Goal: Check status: Check status

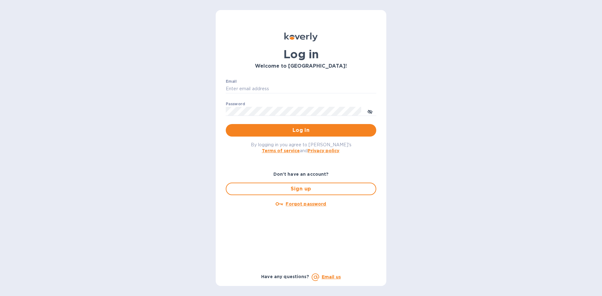
type input "joel@kravyfoods.com"
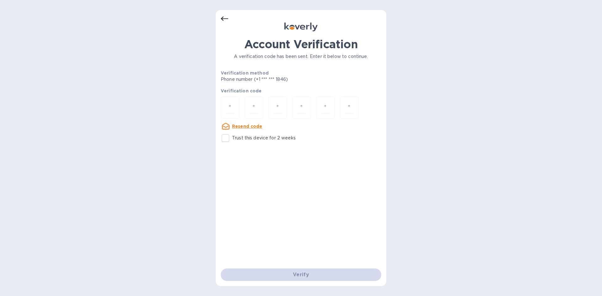
click at [248, 125] on u "Resend code" at bounding box center [247, 126] width 30 height 5
click at [228, 105] on input "number" at bounding box center [230, 108] width 8 height 12
type input "9"
type input "0"
type input "5"
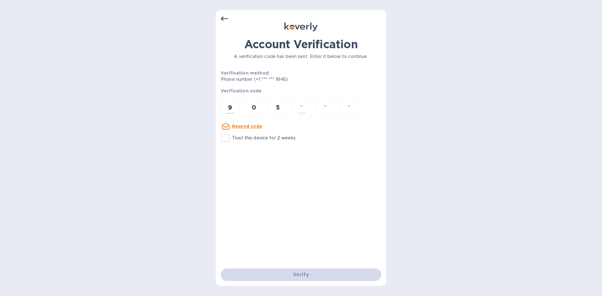
type input "8"
type input "3"
type input "2"
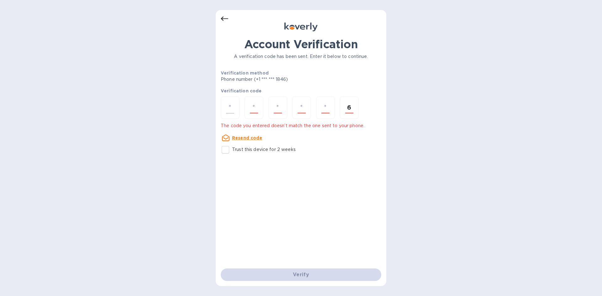
type input "6"
click at [233, 98] on div at bounding box center [230, 108] width 19 height 22
type input "9"
type input "0"
type input "5"
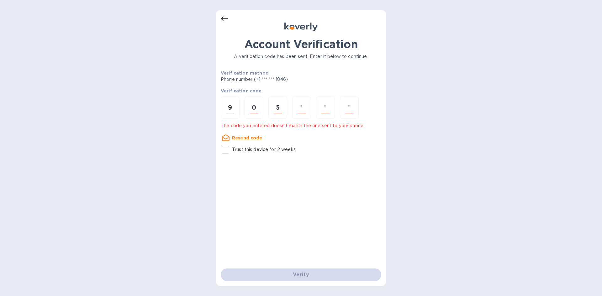
type input "8"
type input "3"
type input "6"
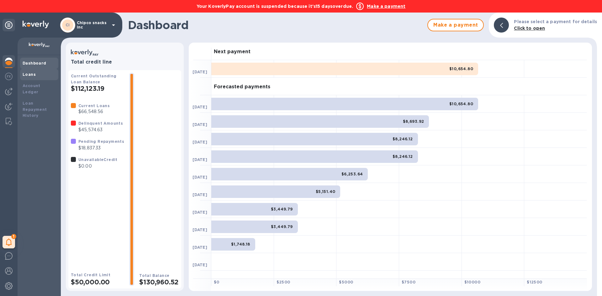
click at [28, 76] on b "Loans" at bounding box center [29, 74] width 13 height 5
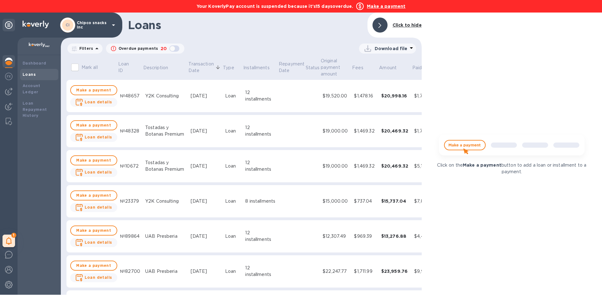
click at [378, 26] on div at bounding box center [379, 25] width 15 height 15
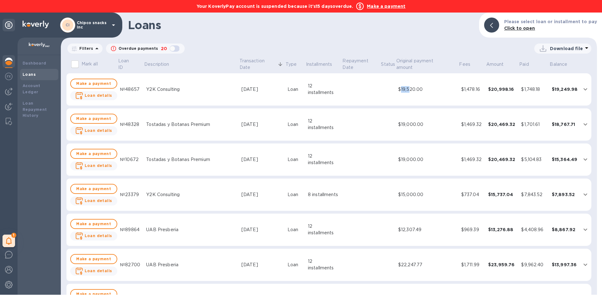
drag, startPoint x: 386, startPoint y: 89, endPoint x: 396, endPoint y: 90, distance: 10.2
click at [398, 90] on div "$19,520.00" at bounding box center [427, 89] width 58 height 7
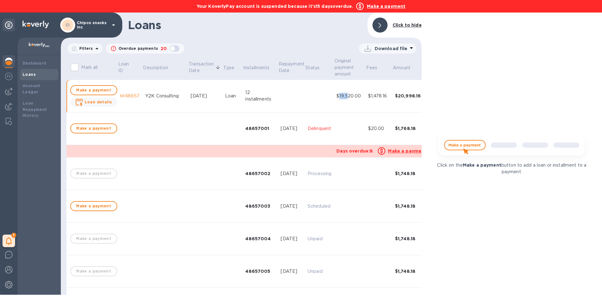
click at [384, 25] on div at bounding box center [379, 25] width 15 height 15
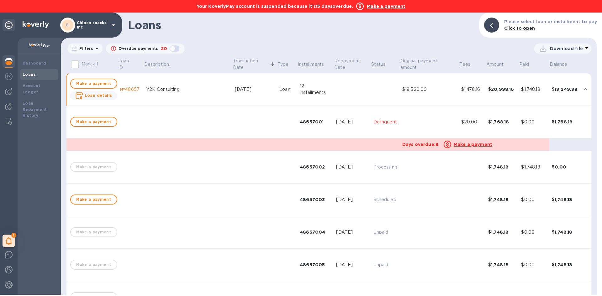
click at [232, 121] on td at bounding box center [254, 122] width 45 height 33
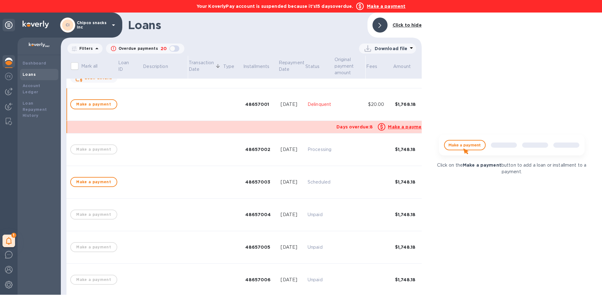
click at [377, 24] on div at bounding box center [379, 25] width 15 height 15
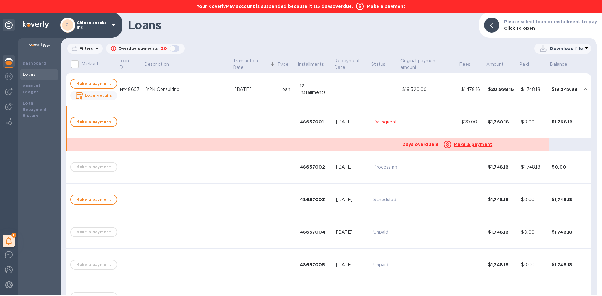
click at [343, 98] on td at bounding box center [352, 89] width 37 height 33
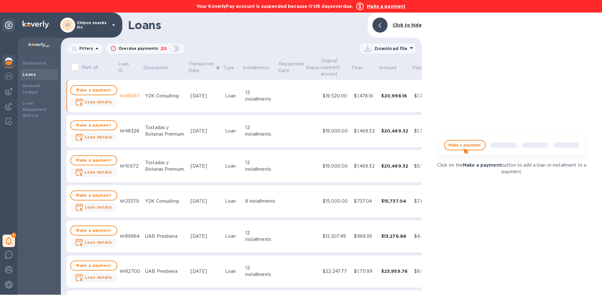
click at [385, 27] on div at bounding box center [379, 25] width 15 height 15
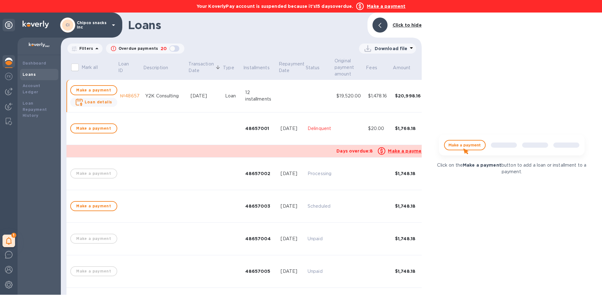
click at [383, 27] on div at bounding box center [379, 25] width 15 height 15
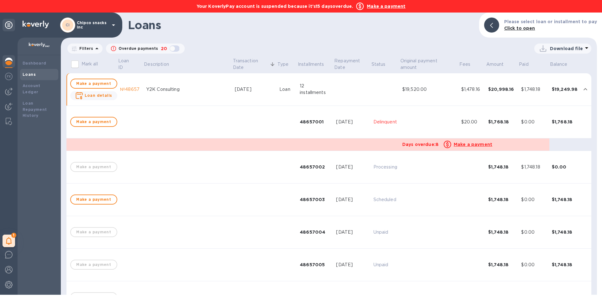
click at [334, 84] on td at bounding box center [352, 89] width 37 height 33
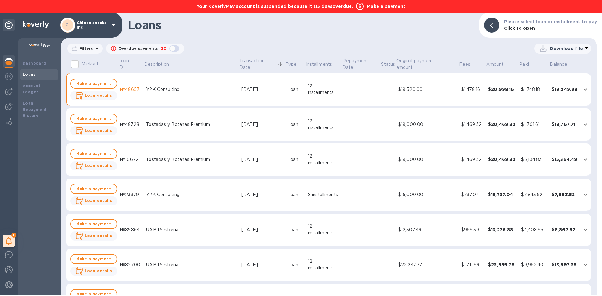
click at [459, 95] on td "$1,478.16" at bounding box center [472, 89] width 27 height 33
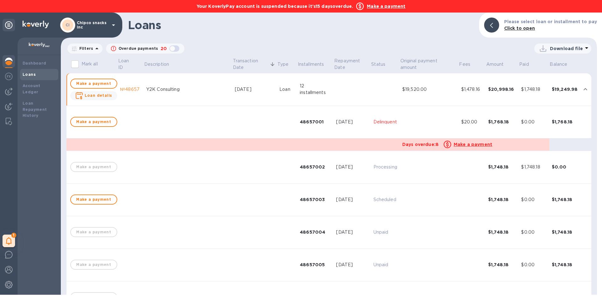
click at [439, 96] on td "$19,520.00" at bounding box center [429, 89] width 59 height 33
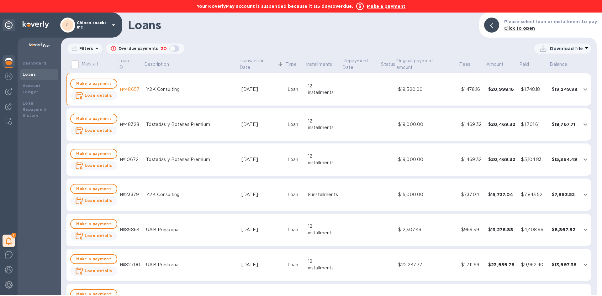
click at [436, 132] on td "$19,000.00" at bounding box center [427, 124] width 63 height 33
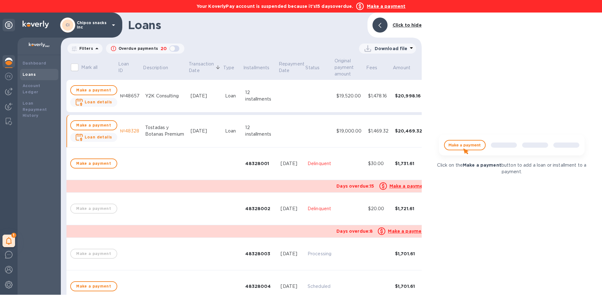
click at [382, 19] on div at bounding box center [379, 25] width 15 height 15
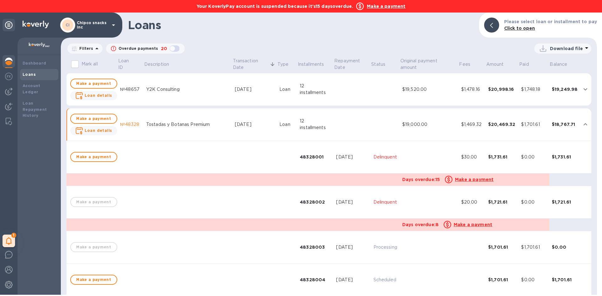
click at [351, 125] on td at bounding box center [352, 124] width 37 height 33
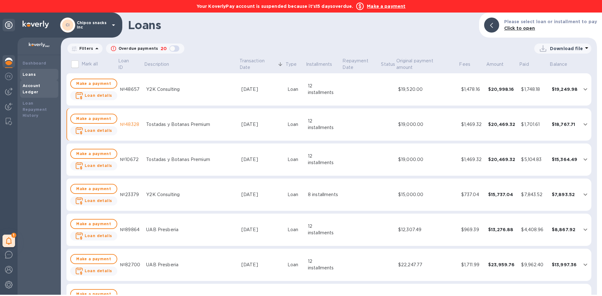
click at [22, 82] on div "Account Ledger" at bounding box center [39, 89] width 38 height 18
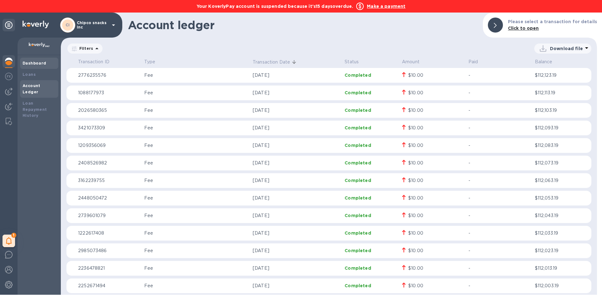
click at [40, 66] on div "Dashboard" at bounding box center [39, 63] width 33 height 6
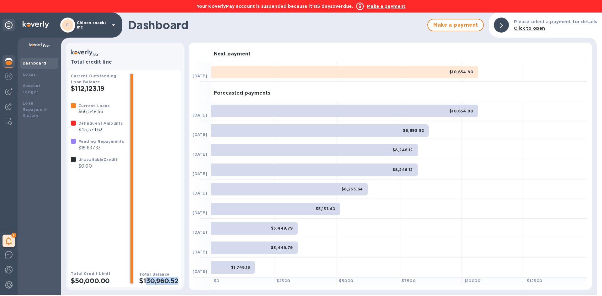
drag, startPoint x: 142, startPoint y: 281, endPoint x: 178, endPoint y: 285, distance: 36.2
click at [178, 285] on h2 "$130,960.52" at bounding box center [159, 281] width 40 height 8
click at [168, 284] on h2 "$130,960.52" at bounding box center [159, 281] width 40 height 8
click at [38, 77] on div "Loans" at bounding box center [39, 74] width 33 height 6
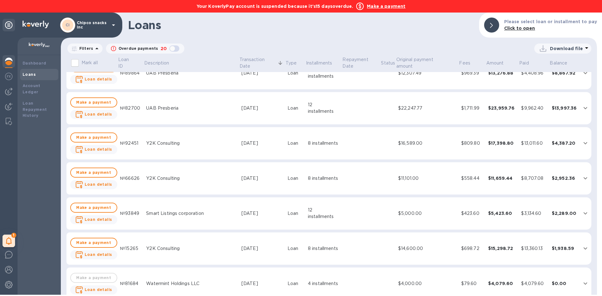
scroll to position [188, 0]
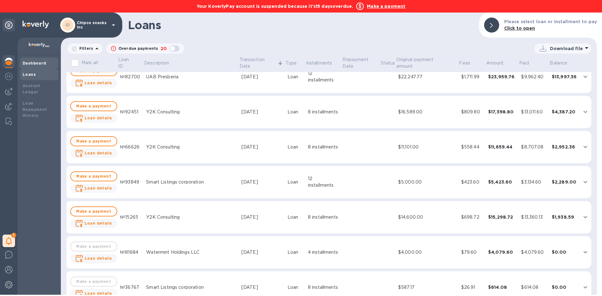
click at [32, 61] on div "Dashboard" at bounding box center [39, 63] width 33 height 6
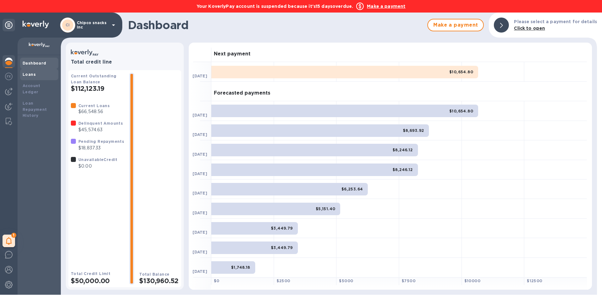
click at [37, 80] on div "Loans" at bounding box center [39, 74] width 38 height 11
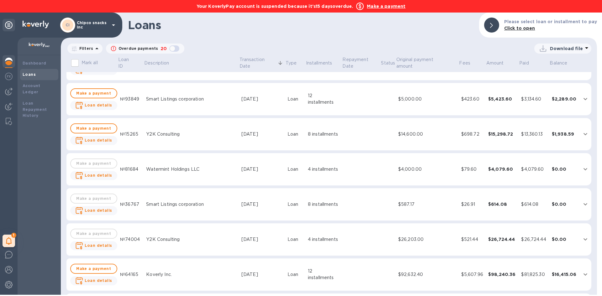
scroll to position [282, 0]
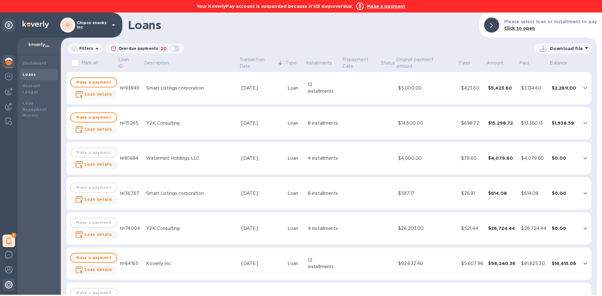
click at [8, 284] on img at bounding box center [9, 285] width 8 height 8
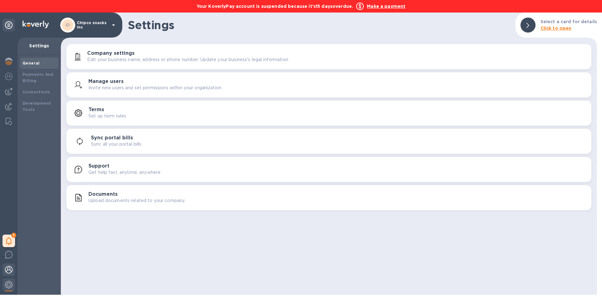
click at [8, 275] on div at bounding box center [9, 271] width 13 height 14
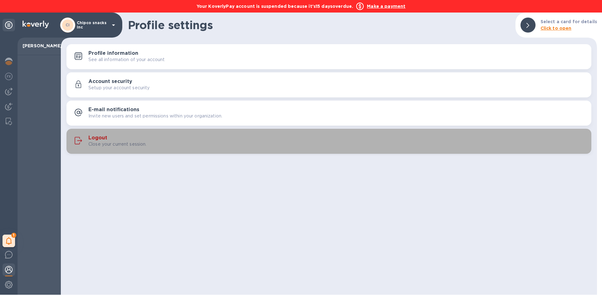
click at [89, 138] on h3 "Logout" at bounding box center [97, 138] width 19 height 6
